Goal: Information Seeking & Learning: Learn about a topic

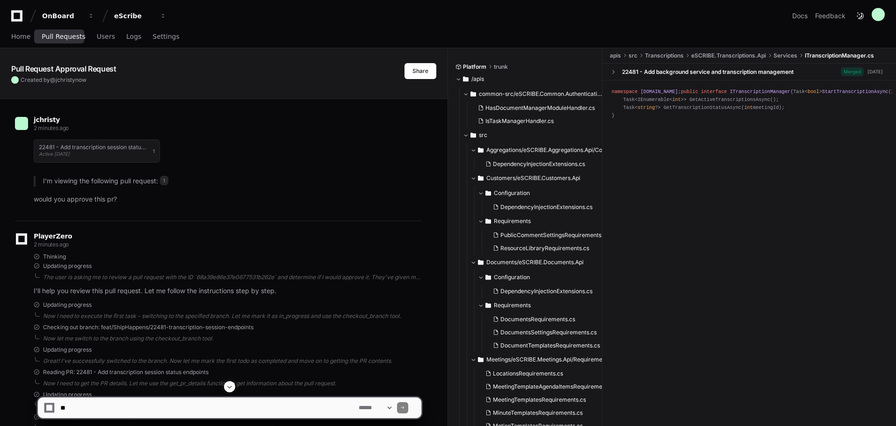
click at [64, 38] on span "Pull Requests" at bounding box center [64, 37] width 44 height 6
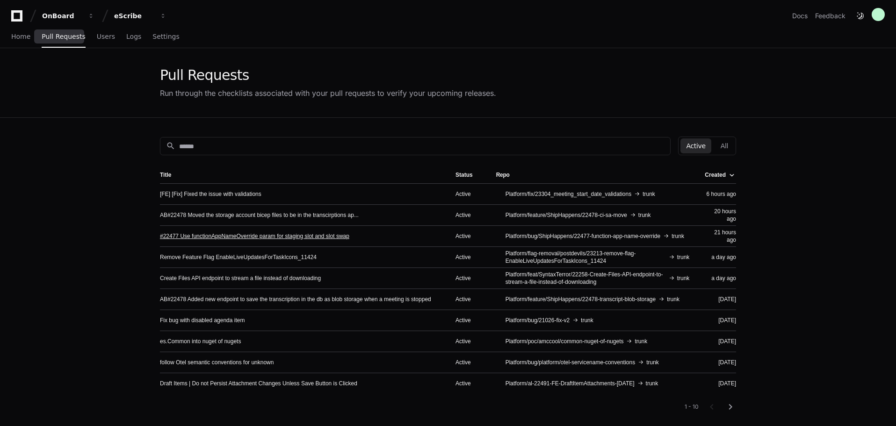
click at [234, 234] on link "#22477 Use functionAppNameOverride param for staging slot and slot swap" at bounding box center [254, 236] width 189 height 7
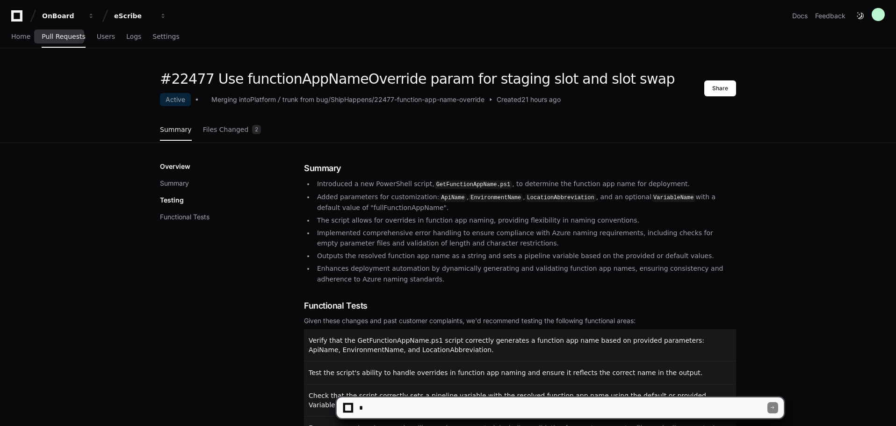
click at [496, 407] on textarea at bounding box center [562, 408] width 410 height 21
type textarea "**********"
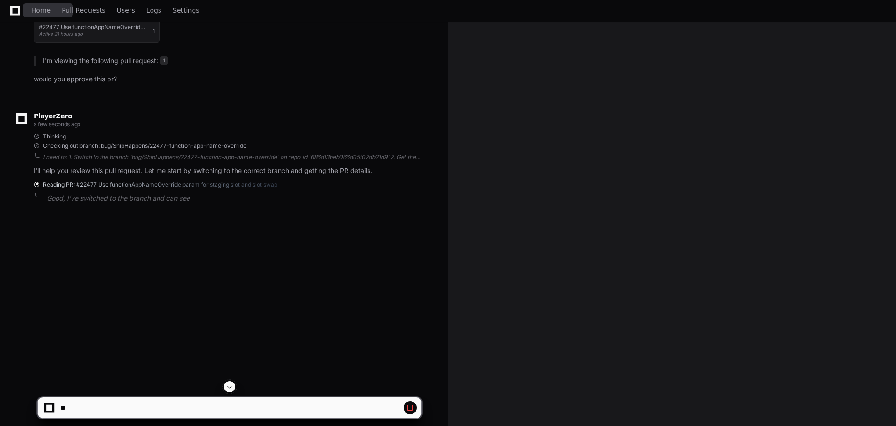
scroll to position [140, 0]
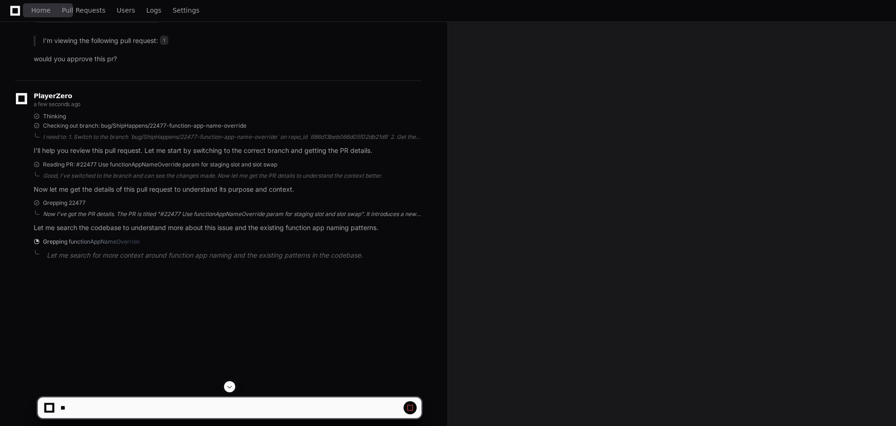
click at [199, 211] on div "Now I've got the PR details. The PR is titled "#22477 Use functionAppNameOverri…" at bounding box center [232, 214] width 378 height 7
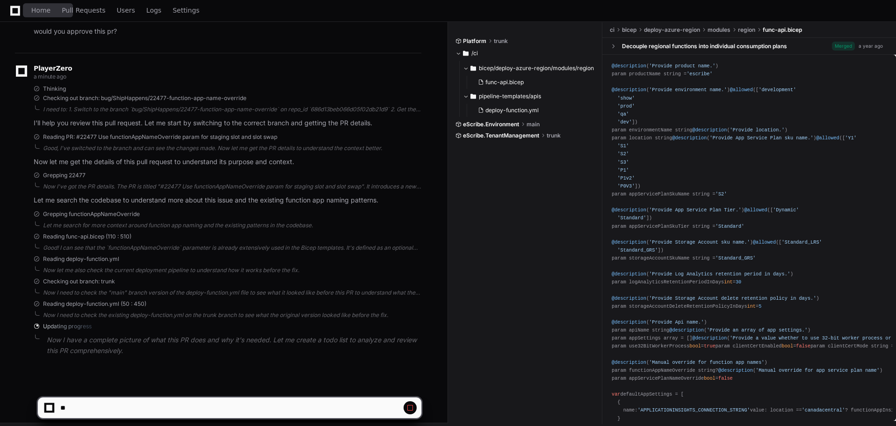
scroll to position [173, 0]
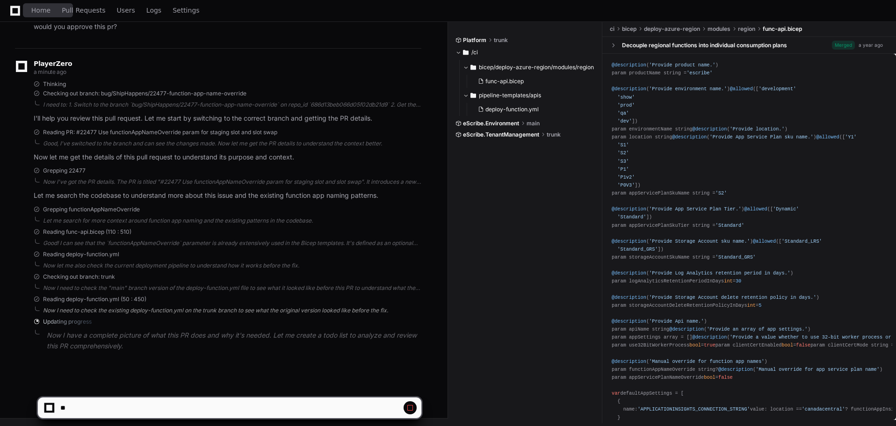
click at [233, 308] on div "Now I need to check the existing deploy-function.yml on the trunk branch to see…" at bounding box center [232, 310] width 378 height 7
click at [186, 316] on p "Now I need to check the existing deploy-function.yml on the trunk branch to see…" at bounding box center [234, 319] width 375 height 22
click at [185, 282] on div "Checking out branch: trunk Now I need to check the "main" branch version of the…" at bounding box center [228, 282] width 388 height 19
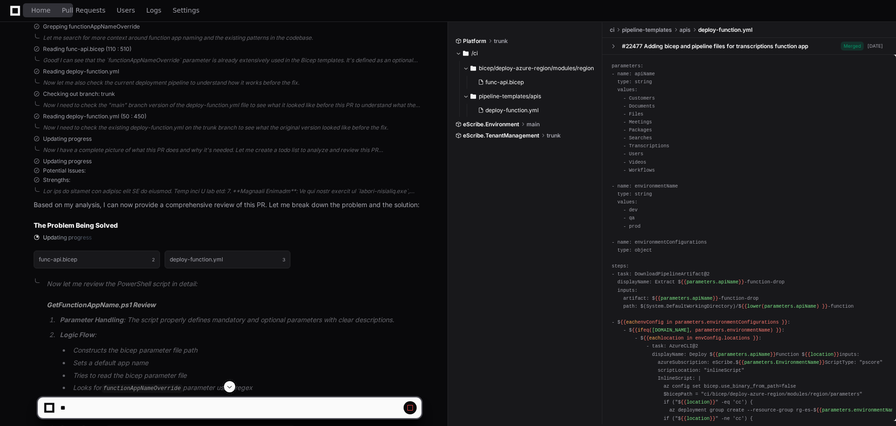
scroll to position [337, 0]
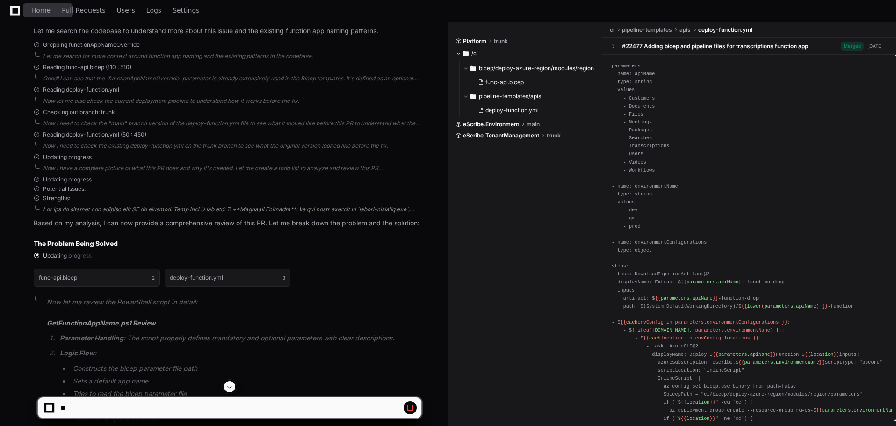
click at [142, 209] on div at bounding box center [232, 209] width 378 height 7
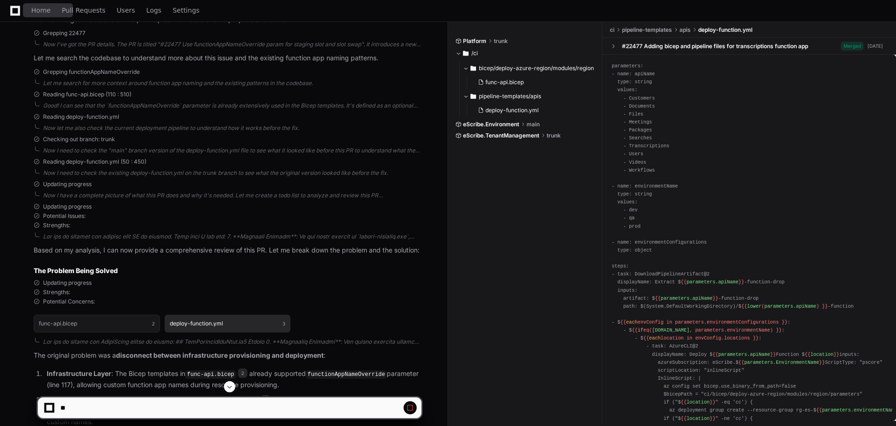
scroll to position [301, 0]
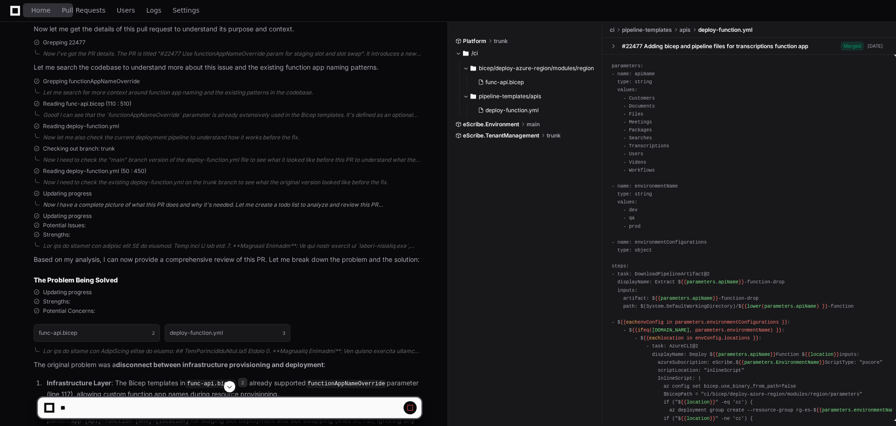
click at [126, 203] on div "Now I have a complete picture of what this PR does and why it's needed. Let me …" at bounding box center [232, 204] width 378 height 7
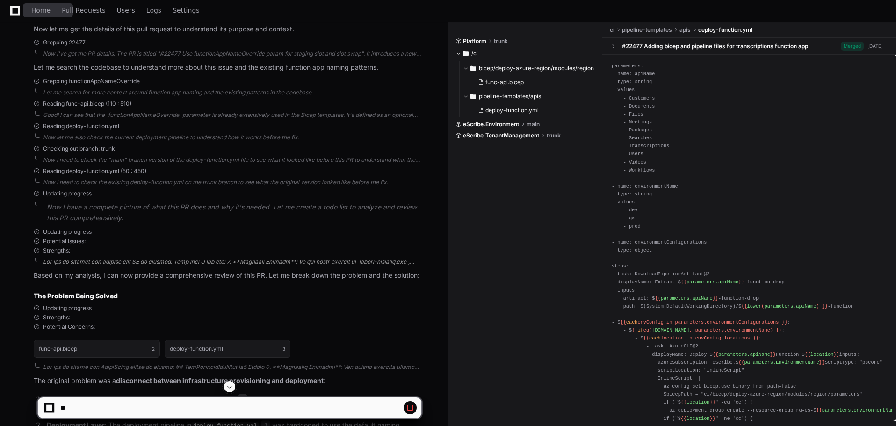
click at [132, 262] on div at bounding box center [232, 261] width 378 height 7
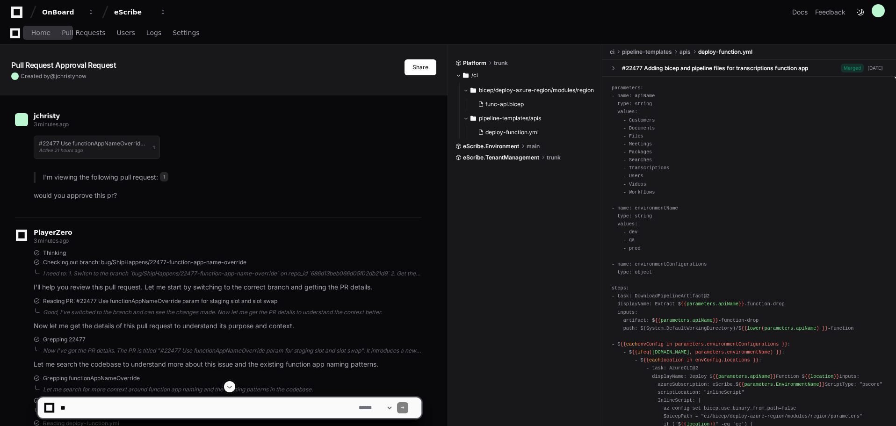
scroll to position [0, 0]
